Goal: Find specific page/section: Find specific page/section

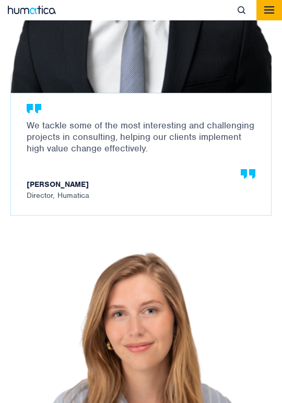
scroll to position [1303, 0]
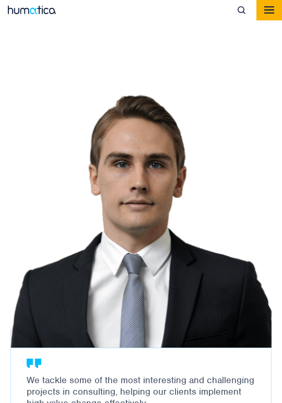
click at [272, 5] on button "Toggle navigation" at bounding box center [270, 10] width 26 height 20
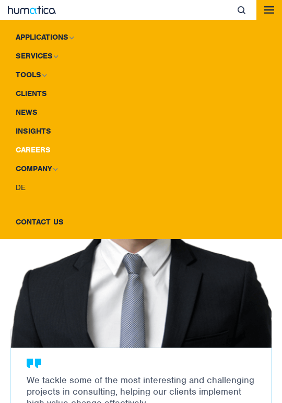
click at [40, 147] on link "Careers" at bounding box center [141, 150] width 282 height 19
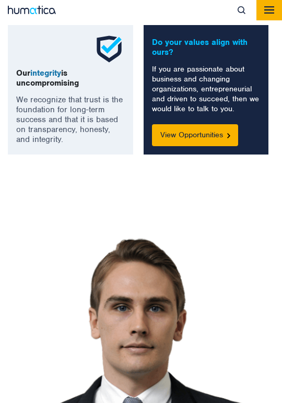
scroll to position [1159, 0]
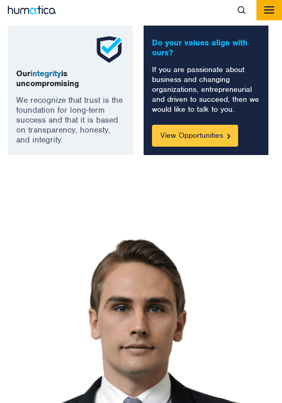
click at [205, 125] on link "View Opportunities" at bounding box center [195, 136] width 86 height 22
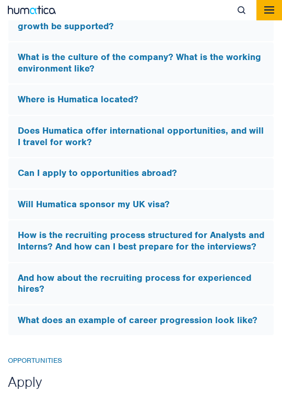
scroll to position [3530, 0]
